Goal: Task Accomplishment & Management: Use online tool/utility

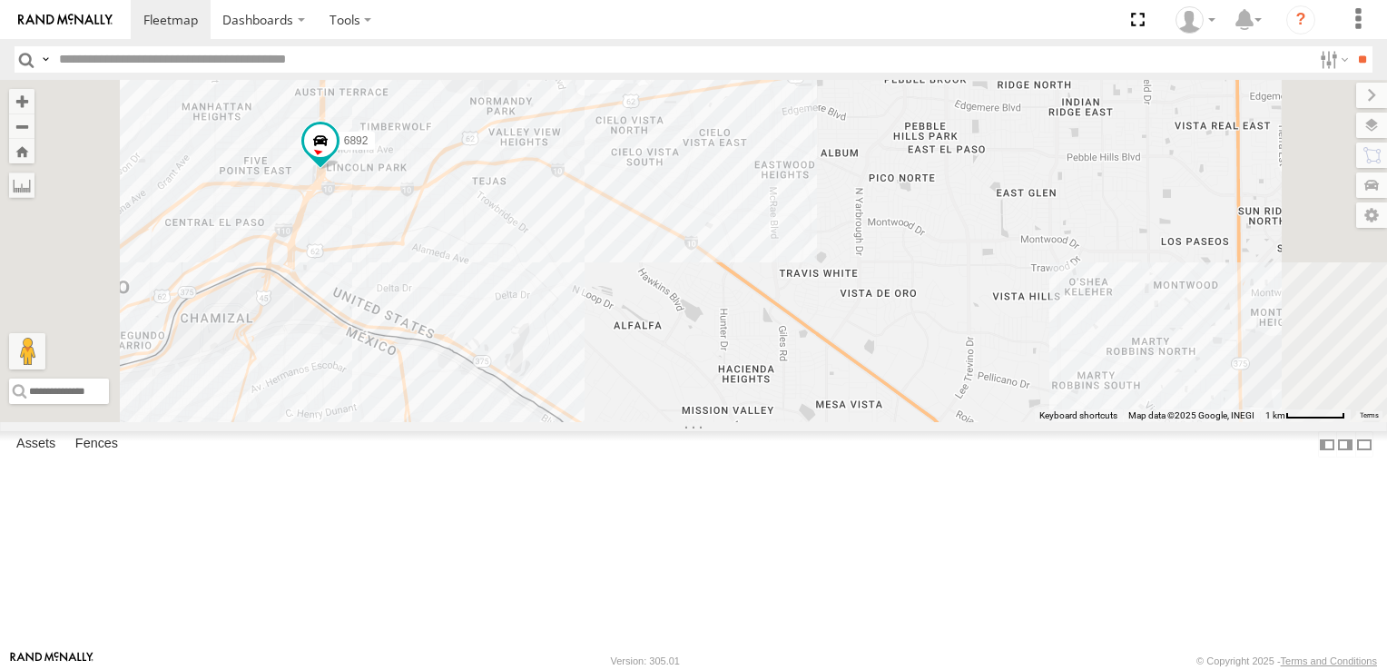
drag, startPoint x: 707, startPoint y: 301, endPoint x: 780, endPoint y: 262, distance: 83.2
click at [798, 282] on div "8662 6892 460" at bounding box center [693, 251] width 1387 height 342
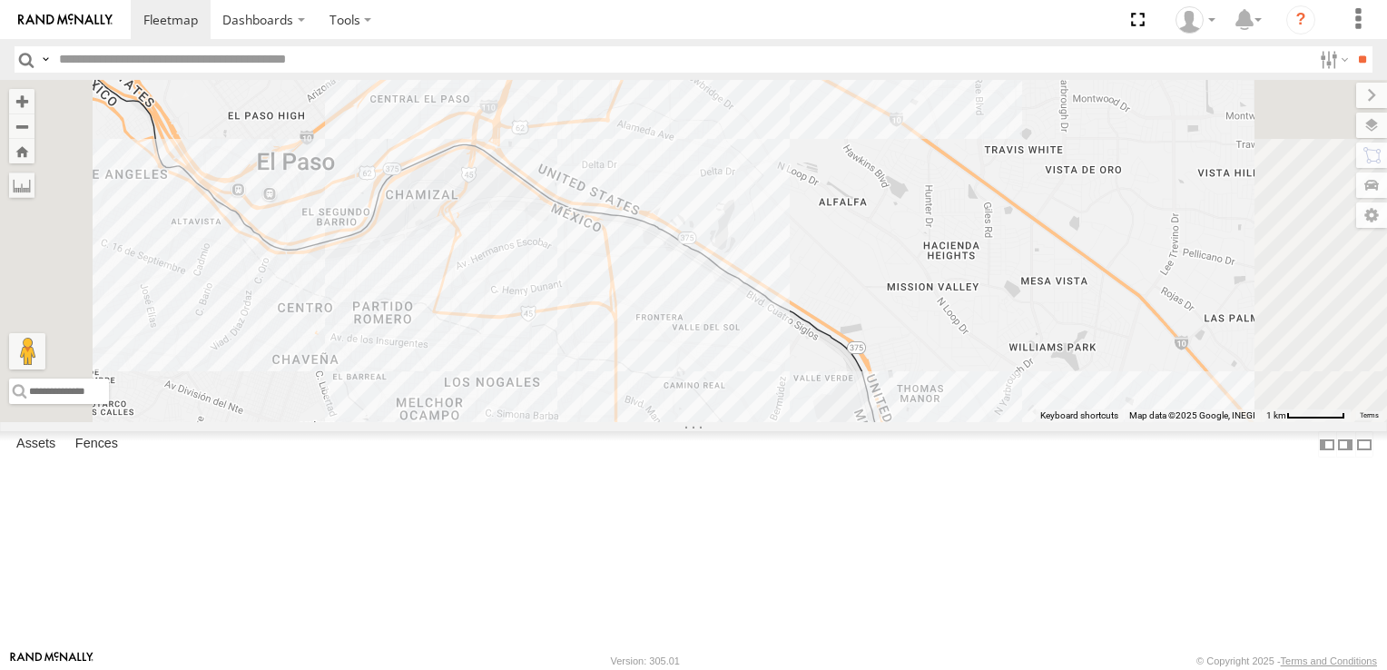
drag, startPoint x: 667, startPoint y: 401, endPoint x: 773, endPoint y: 549, distance: 182.1
click at [773, 422] on div "8662 6892 460" at bounding box center [693, 251] width 1387 height 342
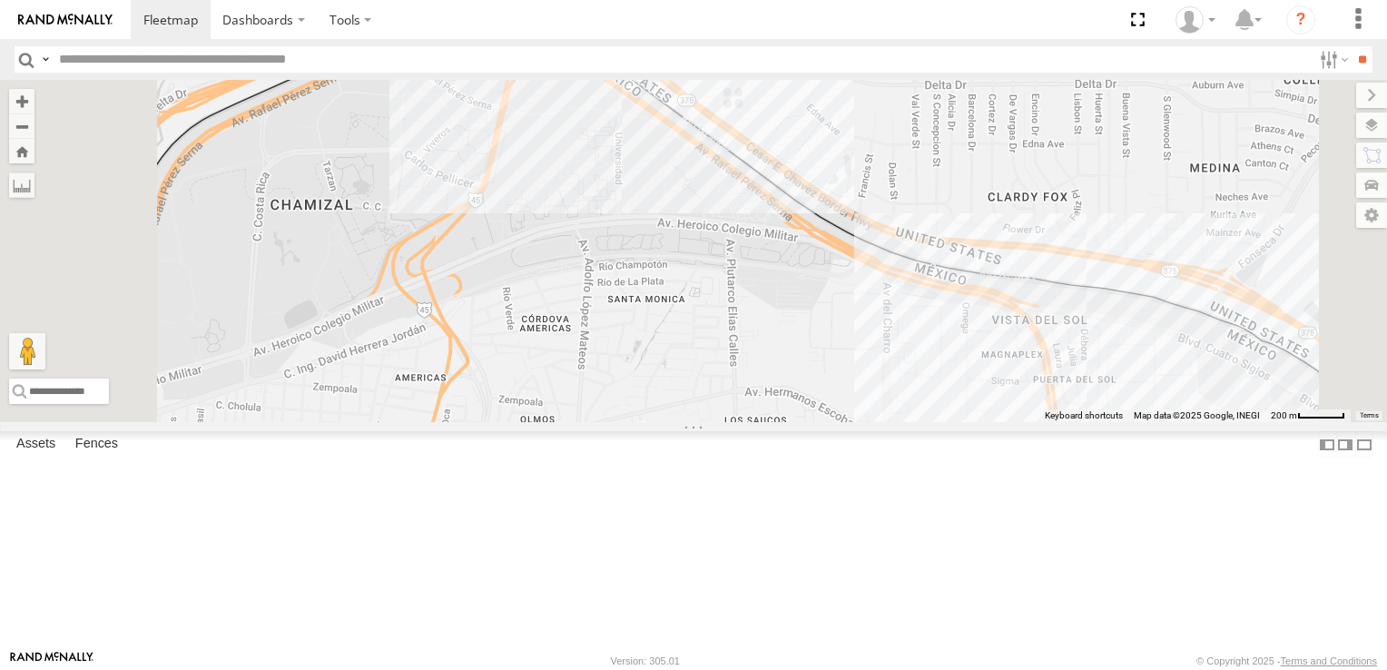
drag, startPoint x: 725, startPoint y: 339, endPoint x: 848, endPoint y: 459, distance: 172.0
click at [843, 422] on div "6892" at bounding box center [693, 251] width 1387 height 342
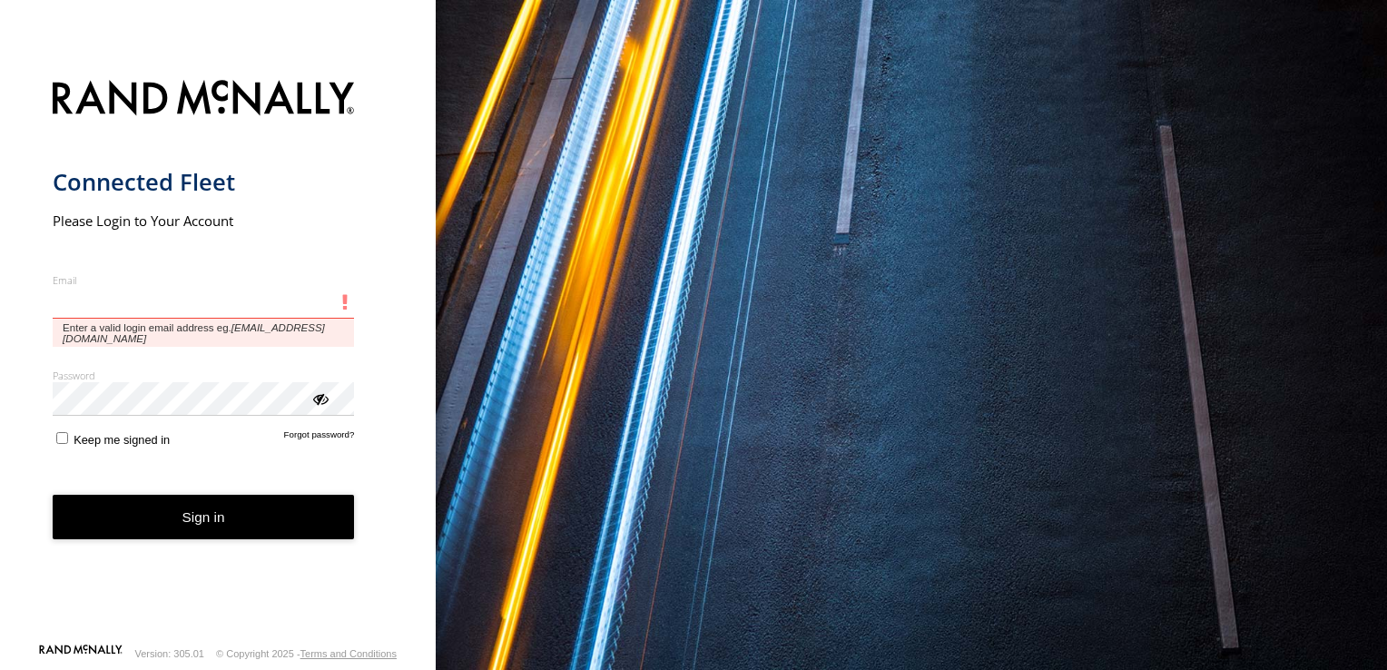
type input "**********"
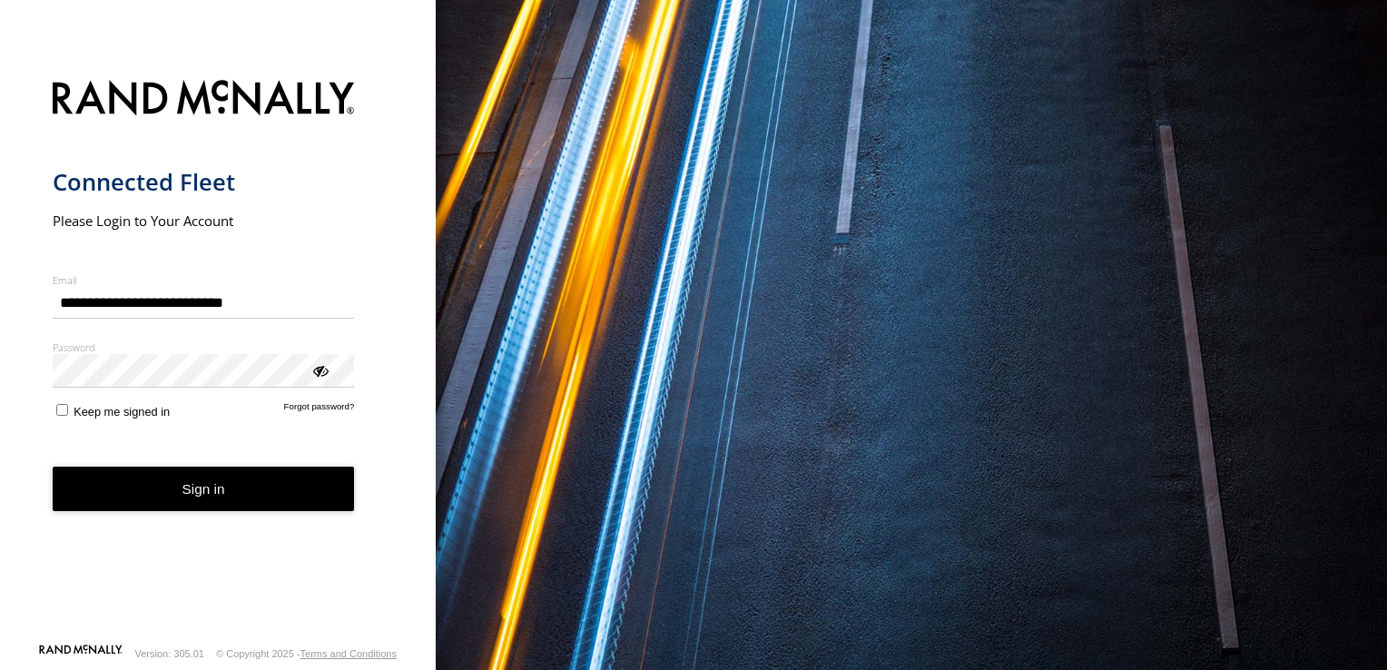
click at [185, 503] on button "Sign in" at bounding box center [204, 488] width 302 height 44
